Goal: Information Seeking & Learning: Check status

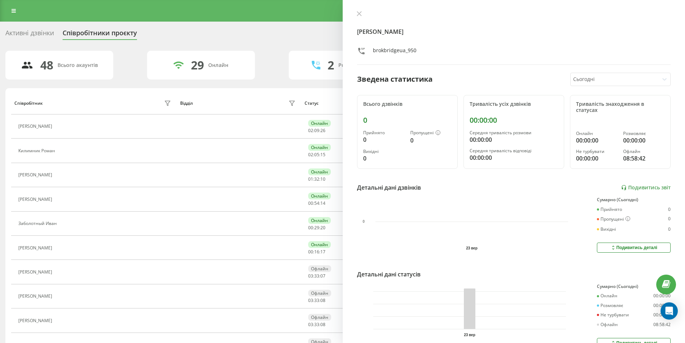
click at [360, 14] on icon at bounding box center [359, 14] width 4 height 4
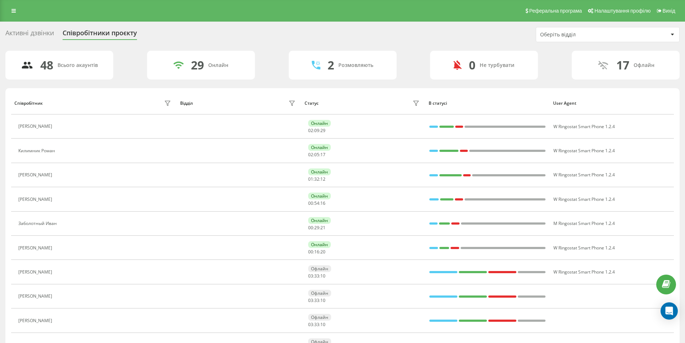
click at [39, 35] on div "Активні дзвінки" at bounding box center [29, 34] width 49 height 11
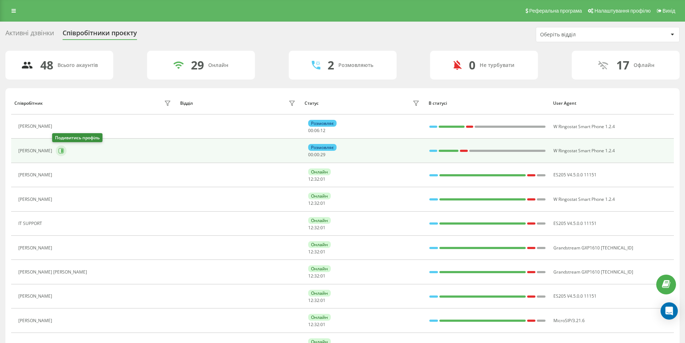
click at [56, 151] on button at bounding box center [61, 150] width 11 height 11
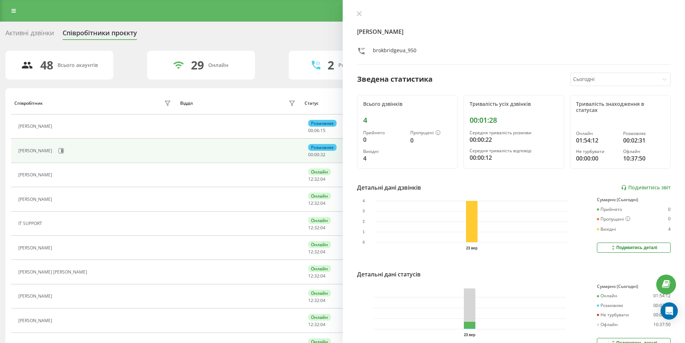
click at [373, 101] on div "Всього дзвінків" at bounding box center [407, 104] width 88 height 6
click at [386, 77] on div "Зведена статистика" at bounding box center [395, 79] width 76 height 11
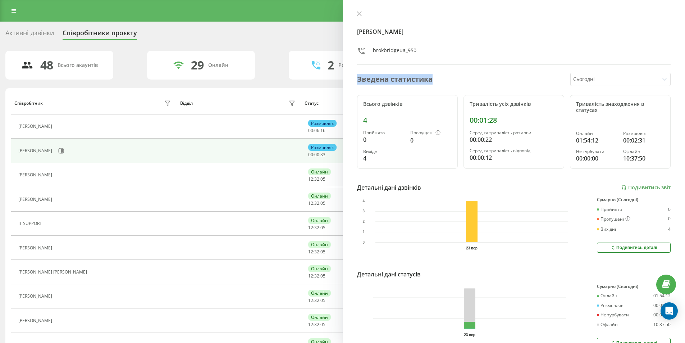
click at [386, 77] on div "Зведена статистика" at bounding box center [395, 79] width 76 height 11
click at [478, 105] on div "Тривалість усіх дзвінків" at bounding box center [514, 104] width 88 height 6
